Goal: Navigation & Orientation: Find specific page/section

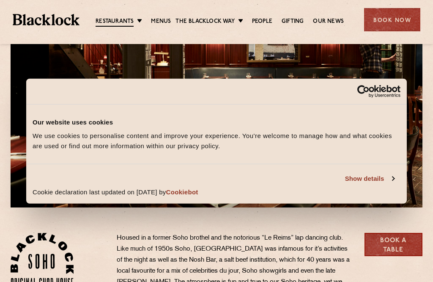
scroll to position [69, 0]
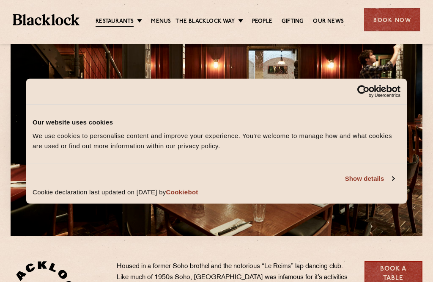
click at [379, 184] on link "Show details" at bounding box center [369, 179] width 49 height 10
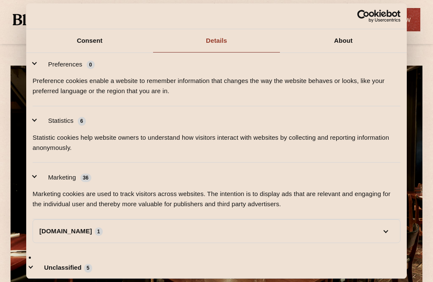
scroll to position [0, 0]
click at [396, 20] on icon "Usercentrics Cookiebot - opens in a new window" at bounding box center [379, 16] width 43 height 13
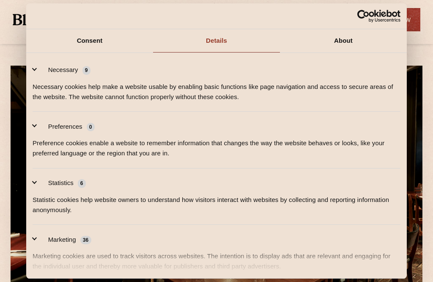
click at [399, 11] on icon "Usercentrics Cookiebot - opens in a new window" at bounding box center [398, 14] width 3 height 6
click at [90, 38] on link "Consent" at bounding box center [89, 40] width 127 height 23
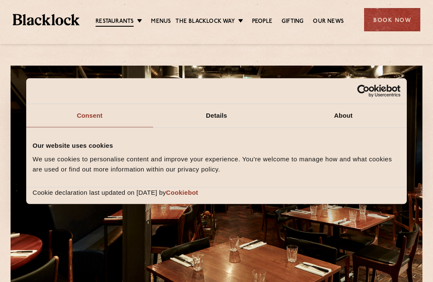
click at [157, 20] on link "Menus" at bounding box center [161, 21] width 20 height 8
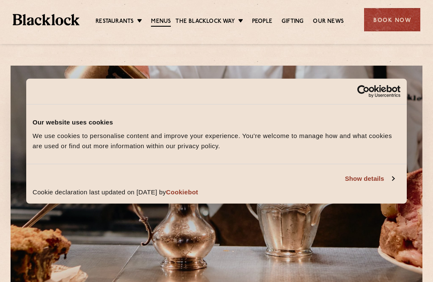
click at [199, 195] on link "Cookiebot" at bounding box center [182, 191] width 32 height 7
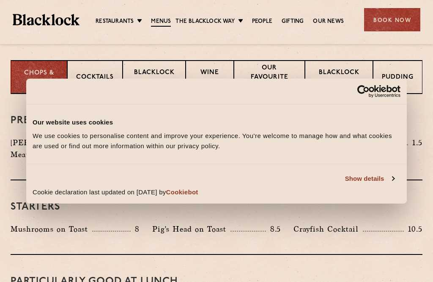
scroll to position [332, 0]
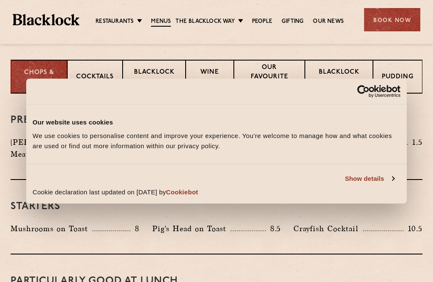
click at [383, 92] on icon "Usercentrics Cookiebot - opens in a new window" at bounding box center [384, 89] width 6 height 5
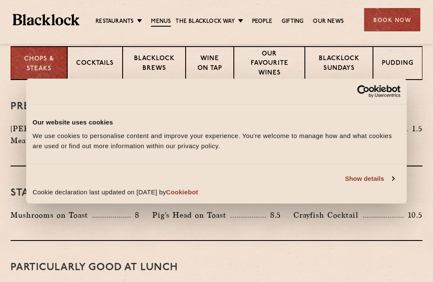
click at [360, 178] on link "Show details" at bounding box center [369, 179] width 49 height 10
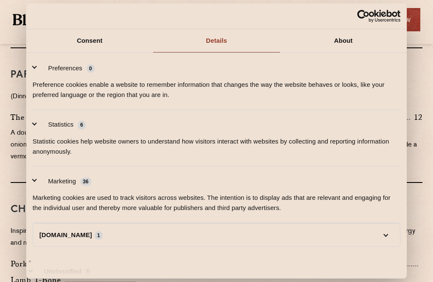
scroll to position [536, 0]
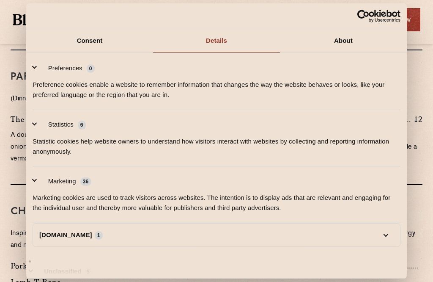
click at [96, 38] on link "Consent" at bounding box center [89, 40] width 127 height 23
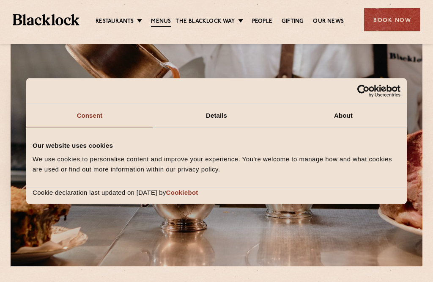
scroll to position [36, 0]
